Goal: Manage account settings

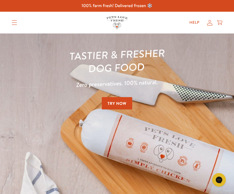
click at [211, 23] on icon at bounding box center [210, 22] width 5 height 5
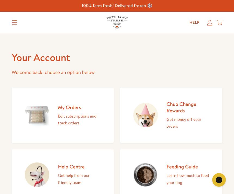
click at [75, 114] on p "Edit subscriptions and track orders" at bounding box center [79, 120] width 43 height 14
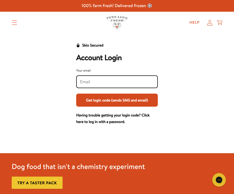
click at [92, 81] on input "Your email" at bounding box center [117, 82] width 74 height 6
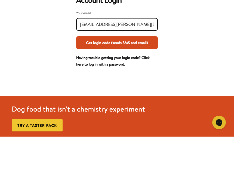
type input "chirria.hutchison@gmail.com"
click at [135, 94] on button "Get login code (sends SMS and email)" at bounding box center [117, 100] width 82 height 13
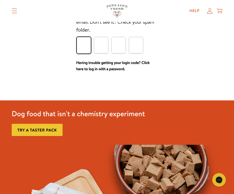
click at [82, 48] on input "Please enter your pin code" at bounding box center [84, 45] width 14 height 16
type input "9"
type input "2"
type input "3"
type input "2"
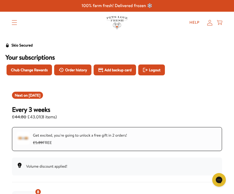
click at [197, 24] on link "Help" at bounding box center [194, 22] width 19 height 11
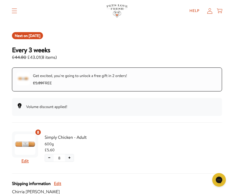
scroll to position [59, 0]
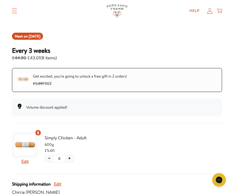
click at [40, 37] on span "Aug 21, 2025" at bounding box center [35, 36] width 12 height 5
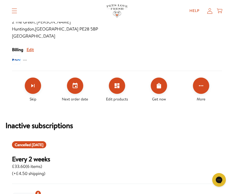
scroll to position [250, 0]
